Goal: Task Accomplishment & Management: Manage account settings

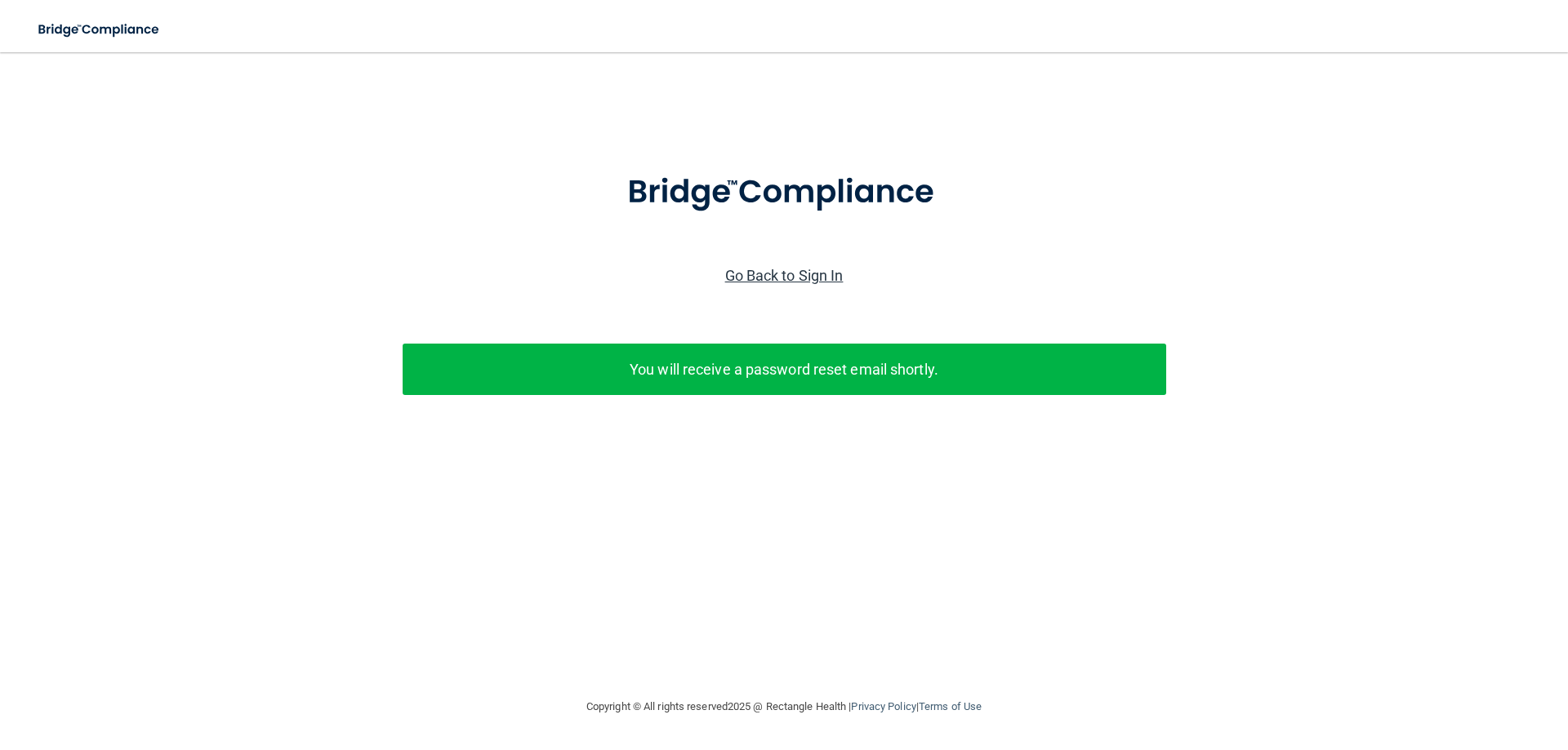
click at [767, 277] on link "Go Back to Sign In" at bounding box center [784, 275] width 119 height 18
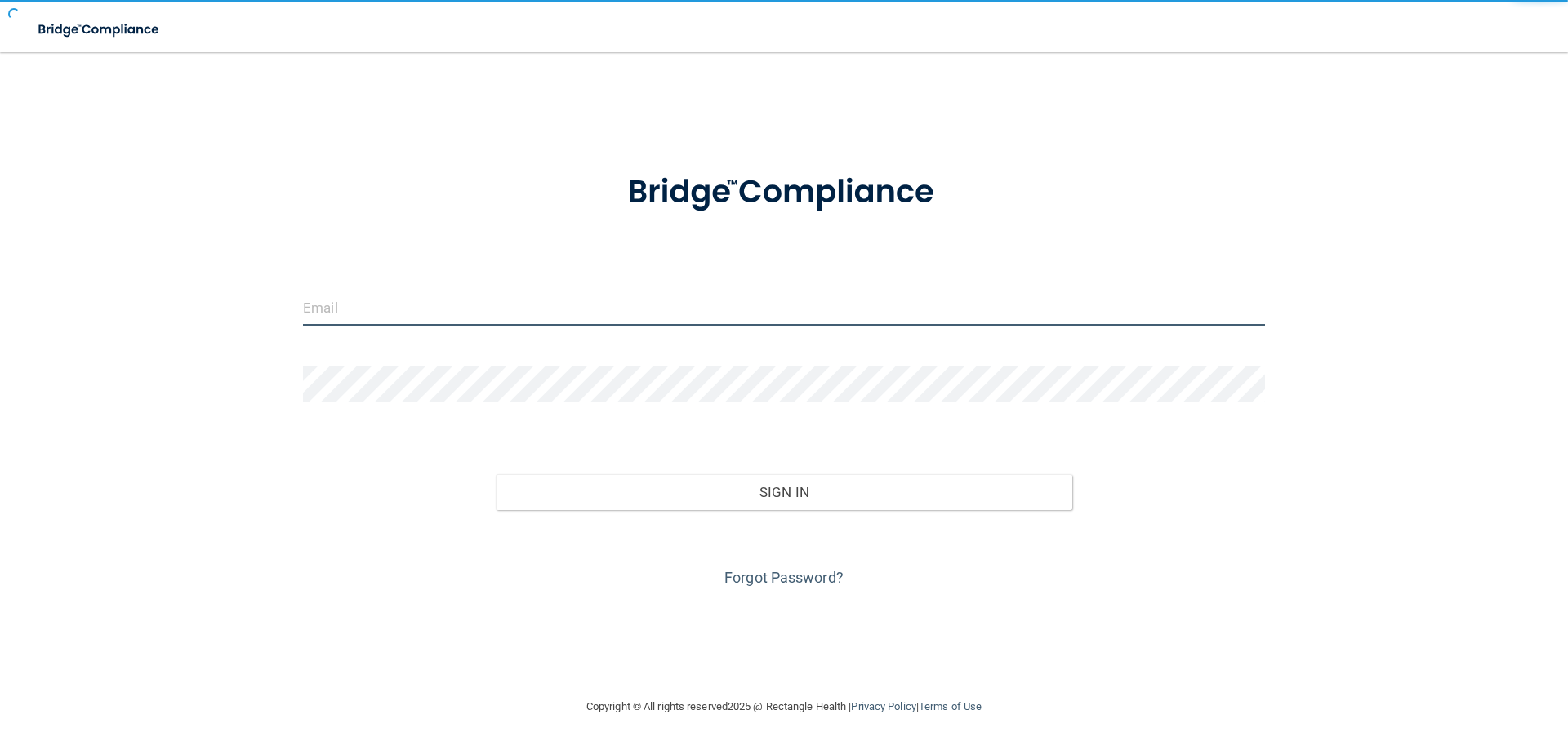
type input "[EMAIL_ADDRESS][DOMAIN_NAME]"
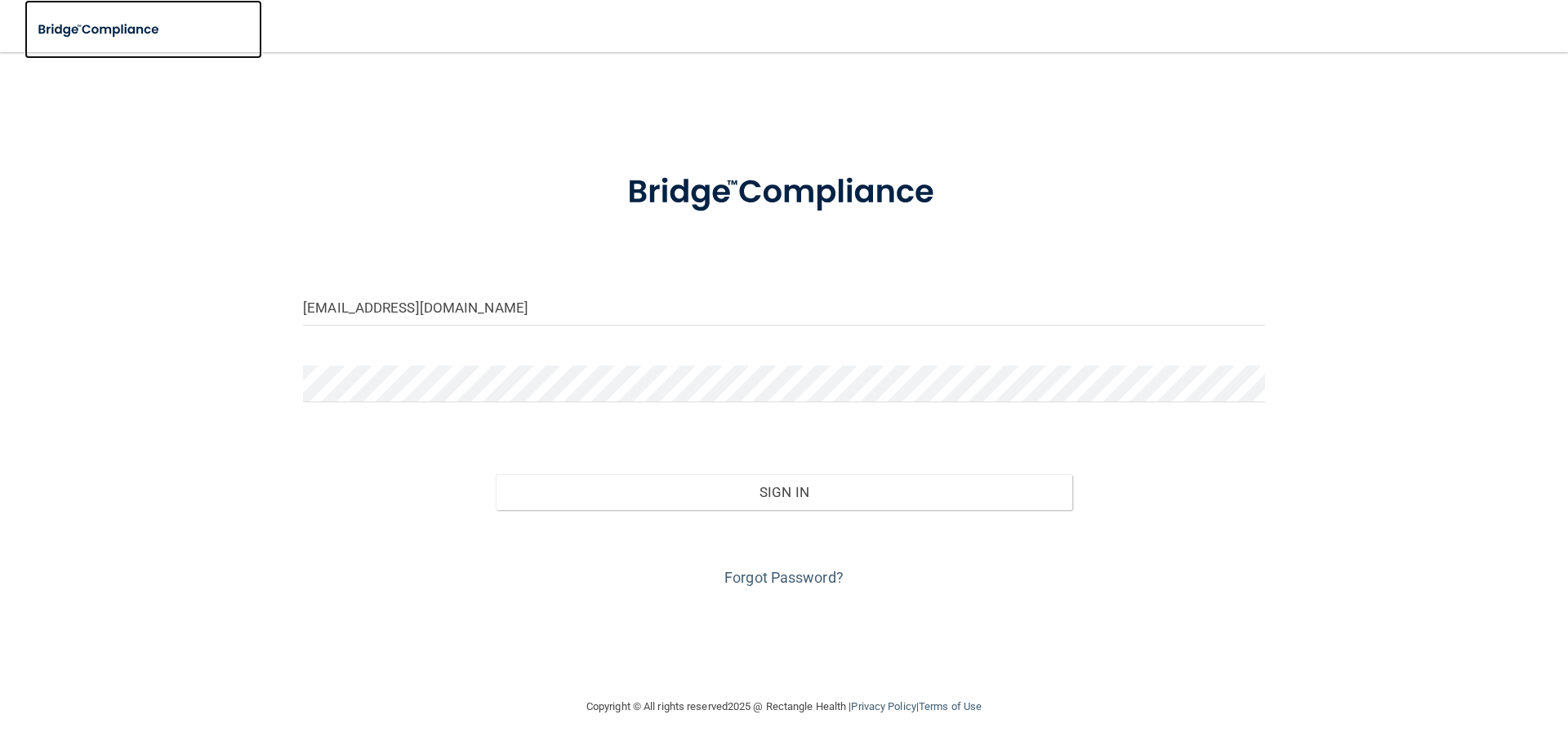
click at [129, 23] on img at bounding box center [100, 30] width 151 height 33
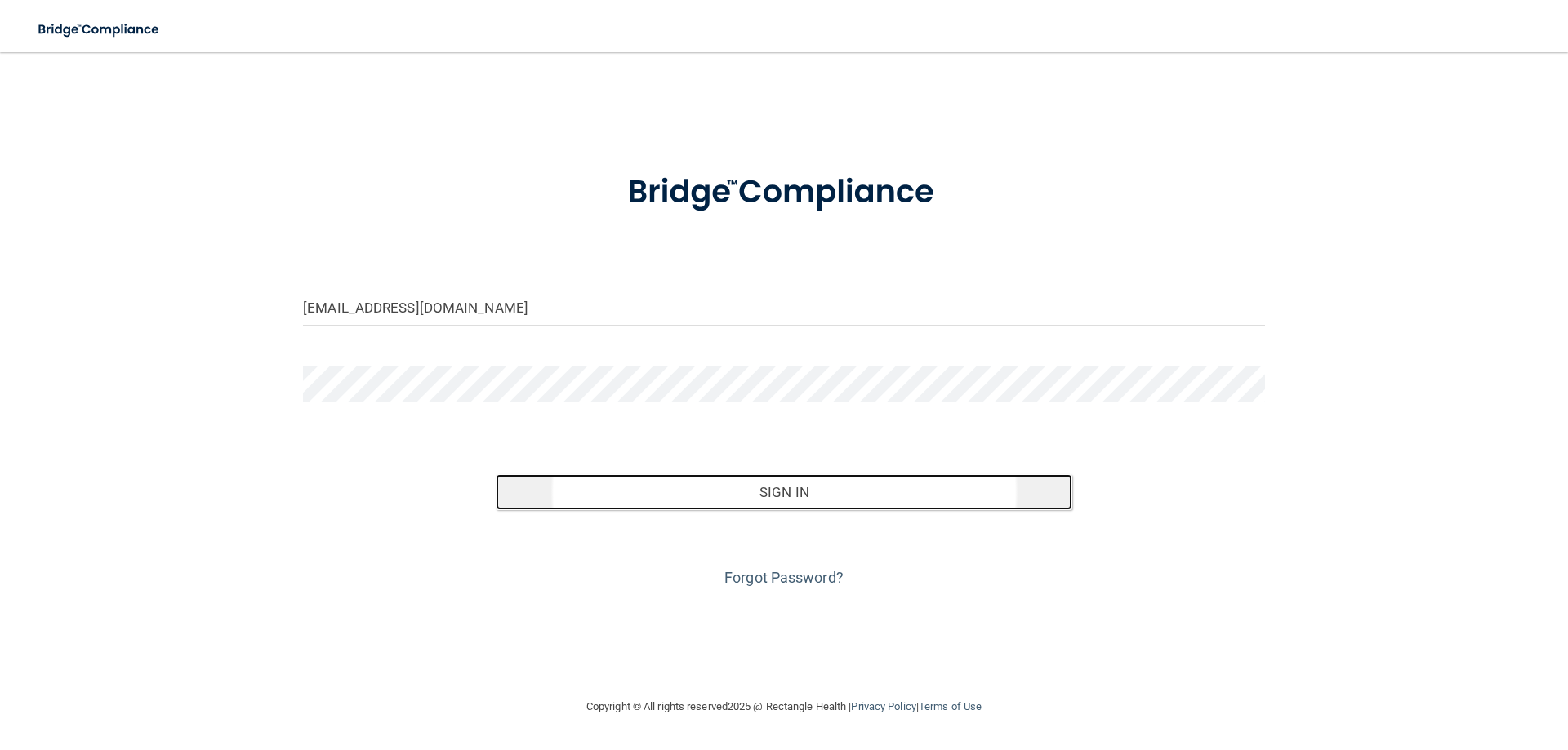
click at [663, 484] on button "Sign In" at bounding box center [784, 492] width 577 height 36
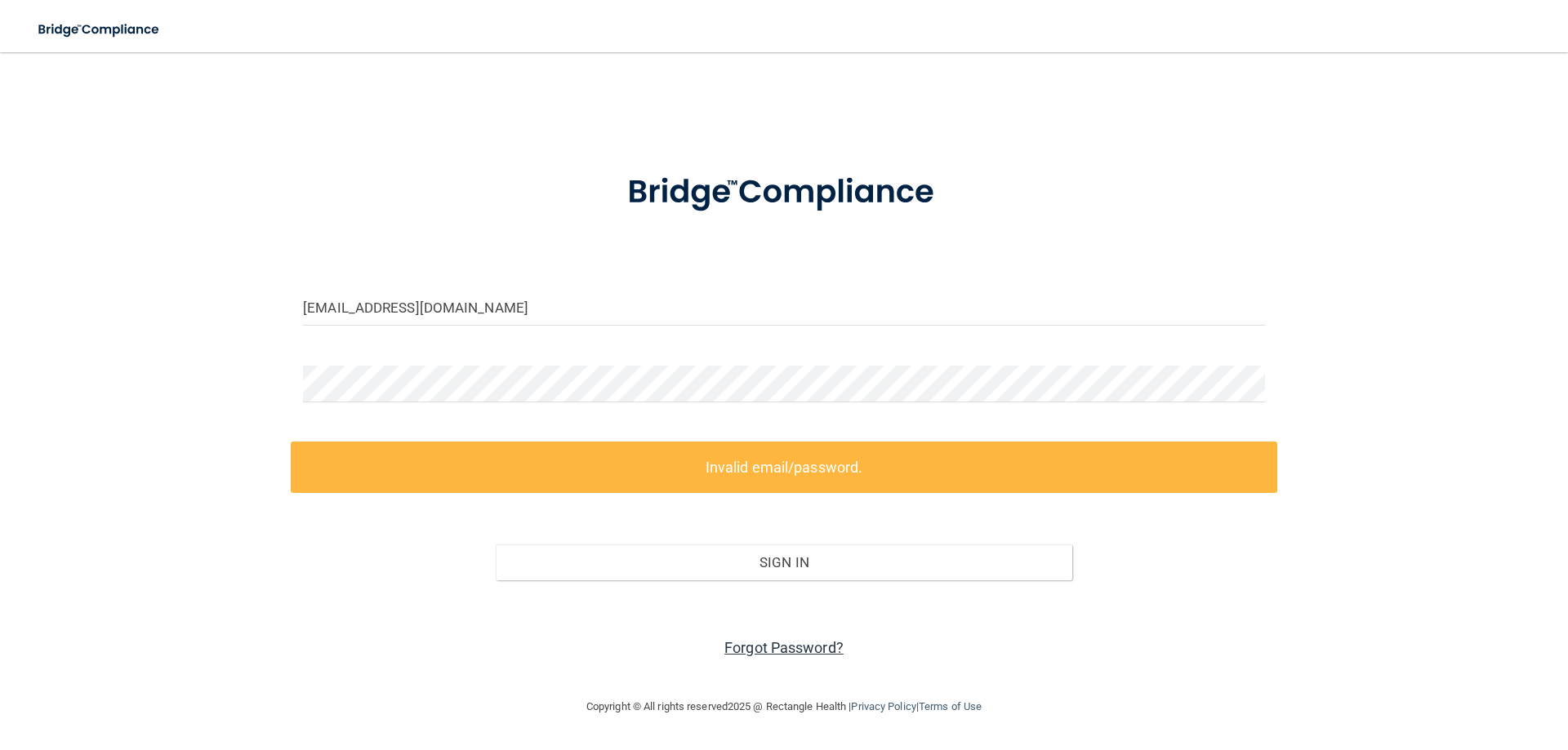
click at [781, 647] on link "Forgot Password?" at bounding box center [784, 648] width 120 height 18
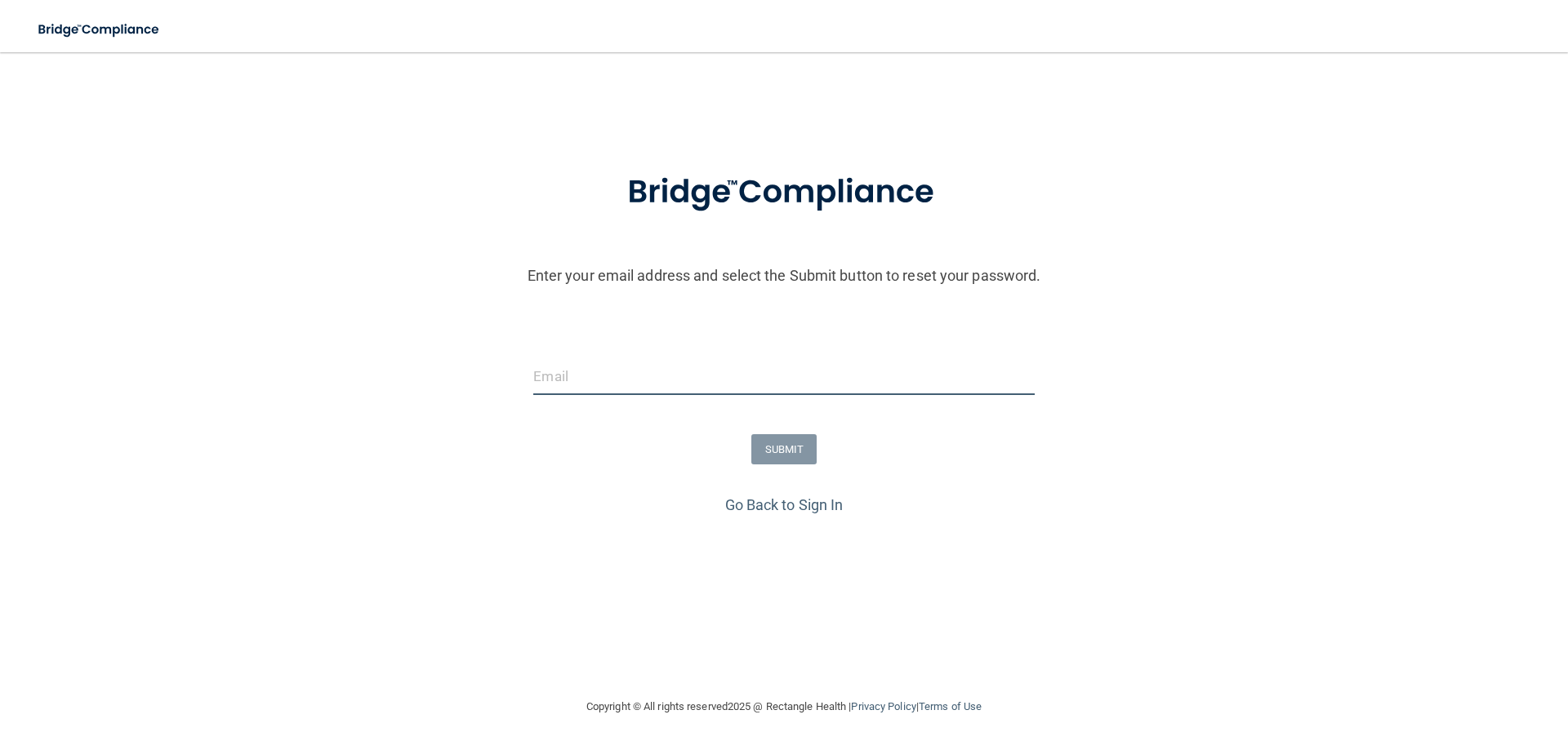
click at [608, 361] on input "email" at bounding box center [784, 377] width 501 height 37
type input "[EMAIL_ADDRESS][DOMAIN_NAME]"
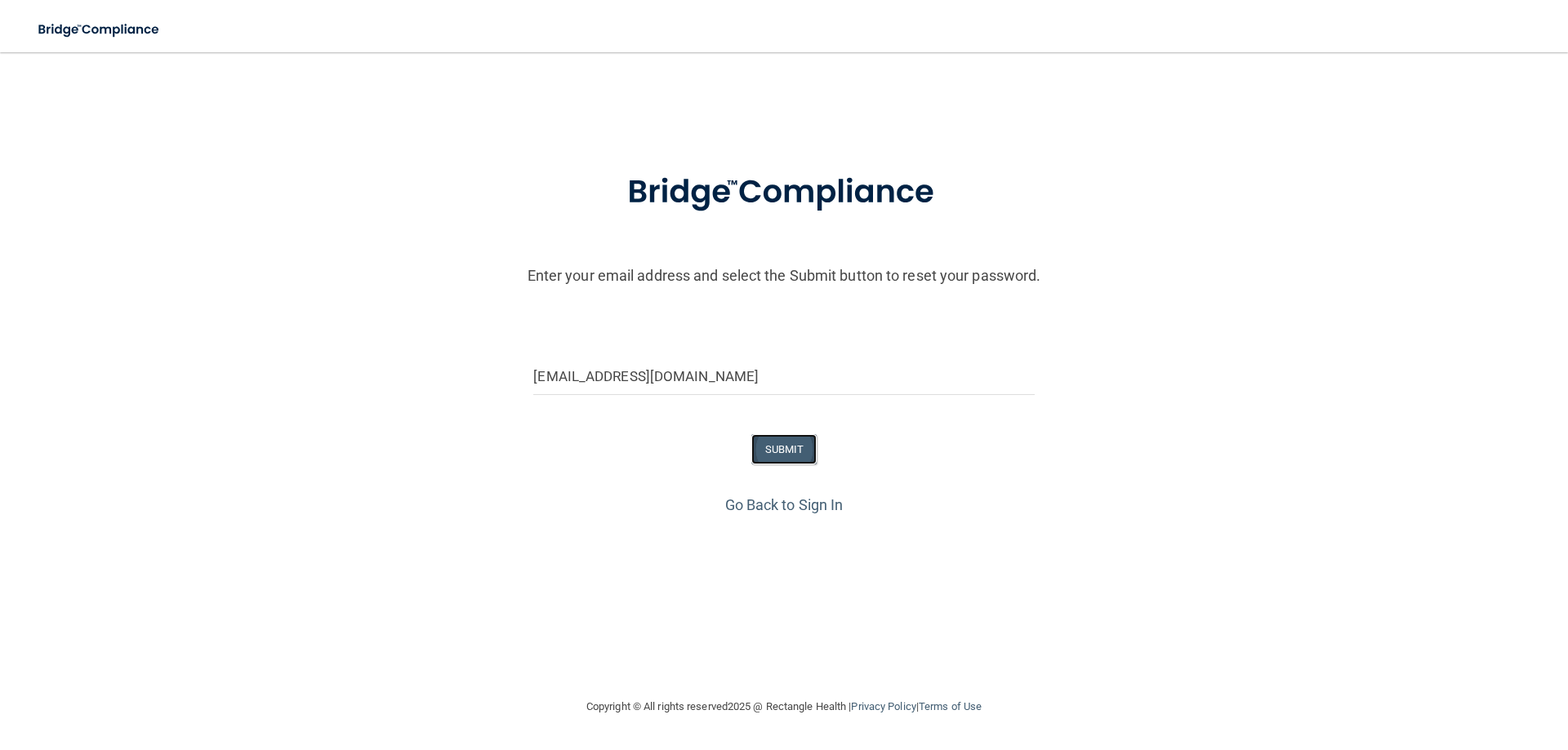
click at [775, 441] on button "SUBMIT" at bounding box center [784, 449] width 66 height 30
